Goal: Navigation & Orientation: Understand site structure

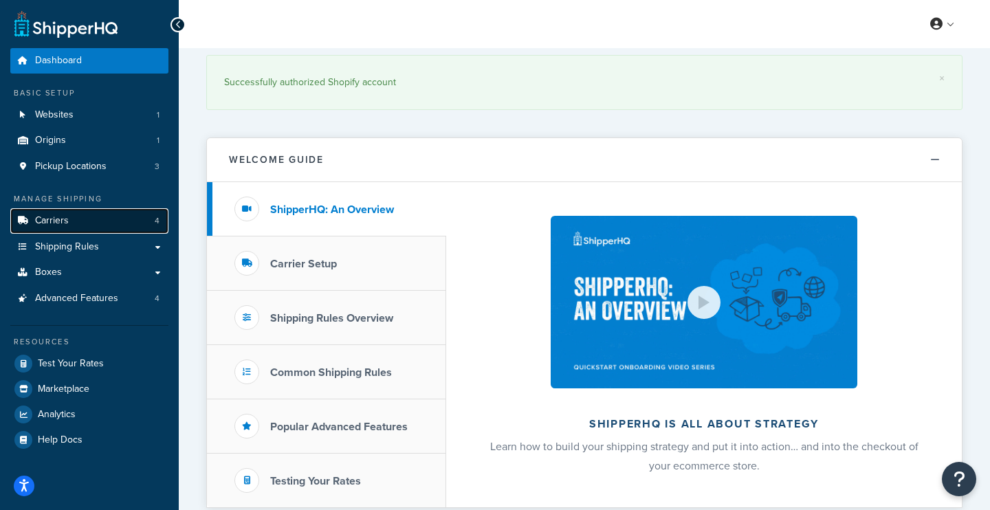
click at [82, 218] on link "Carriers 4" at bounding box center [89, 220] width 158 height 25
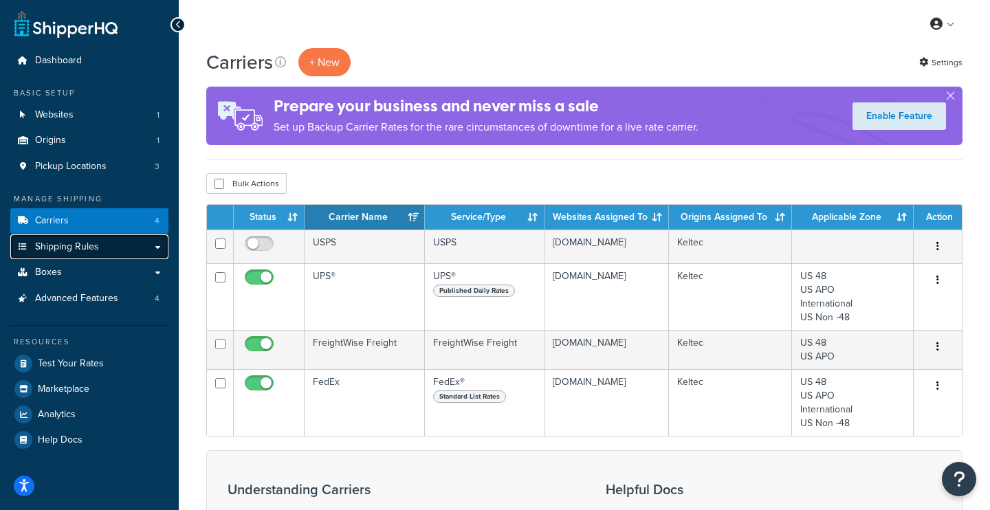
click at [79, 246] on span "Shipping Rules" at bounding box center [67, 247] width 64 height 12
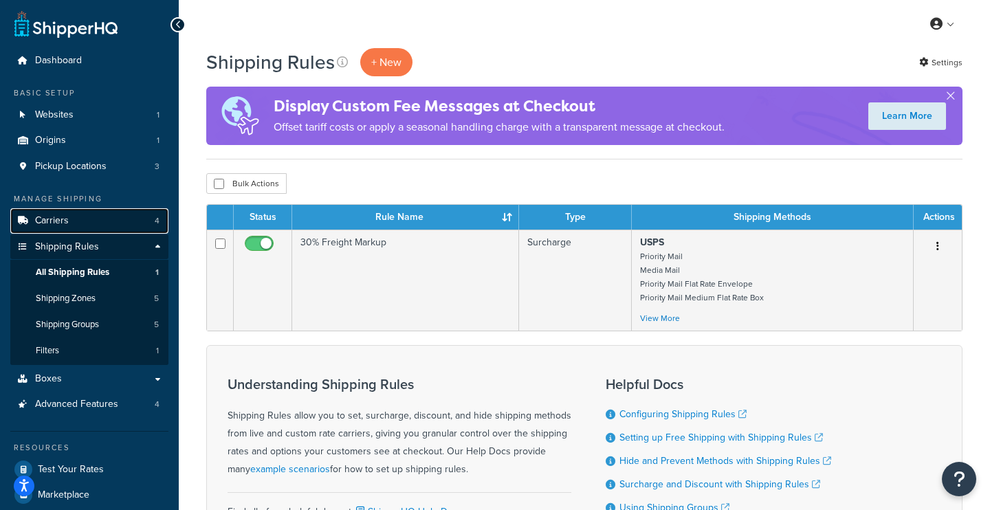
click at [82, 213] on link "Carriers 4" at bounding box center [89, 220] width 158 height 25
